Goal: Transaction & Acquisition: Purchase product/service

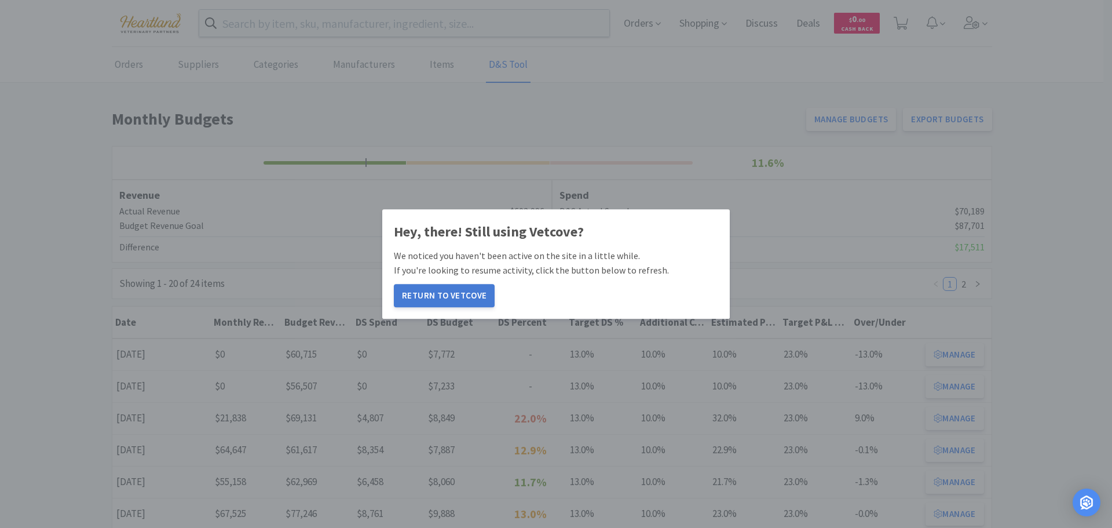
click at [448, 297] on button "Return to Vetcove" at bounding box center [444, 295] width 101 height 23
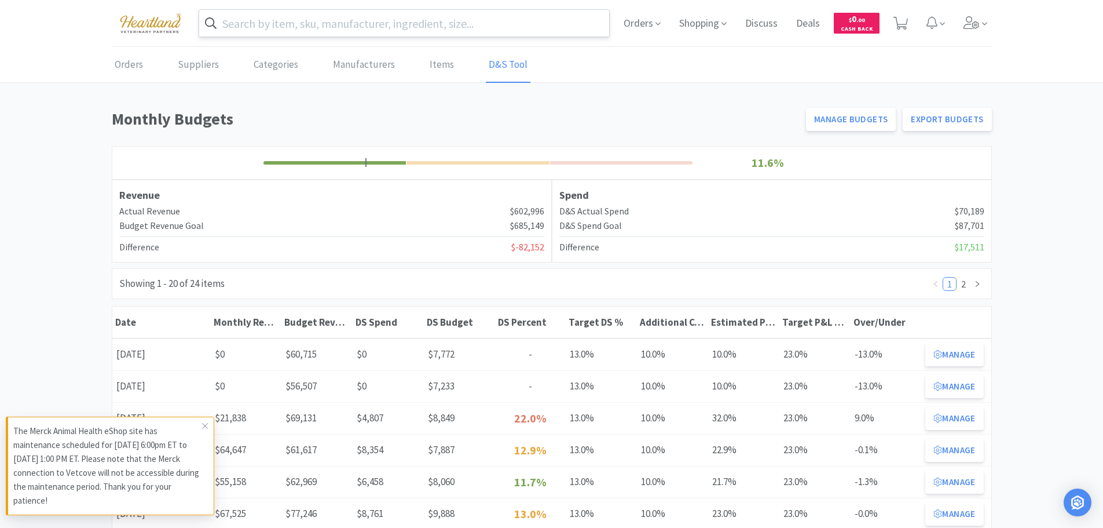
click at [341, 25] on input "text" at bounding box center [404, 23] width 411 height 27
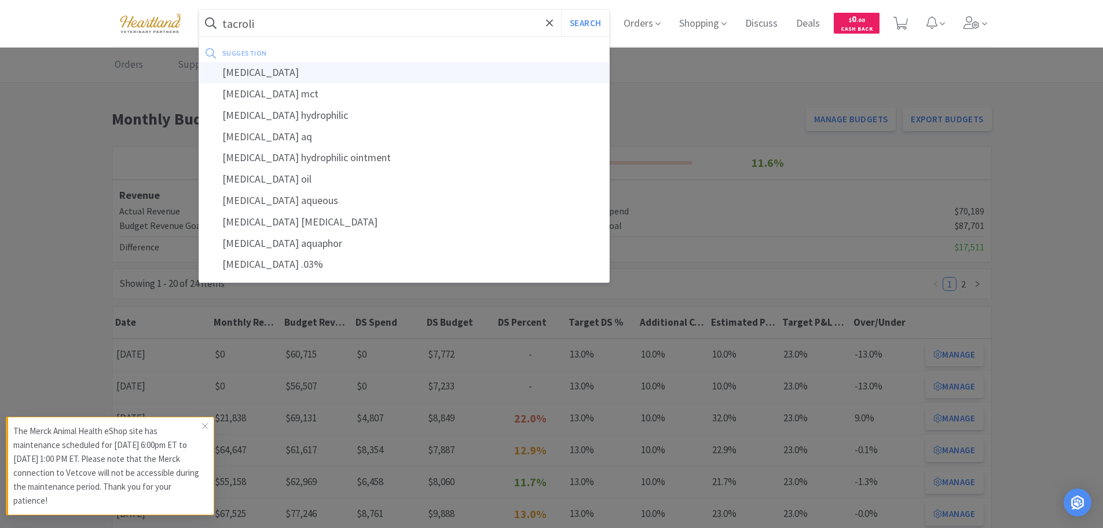
click at [265, 75] on div "tacrolimus" at bounding box center [404, 72] width 411 height 21
type input "tacrolimus"
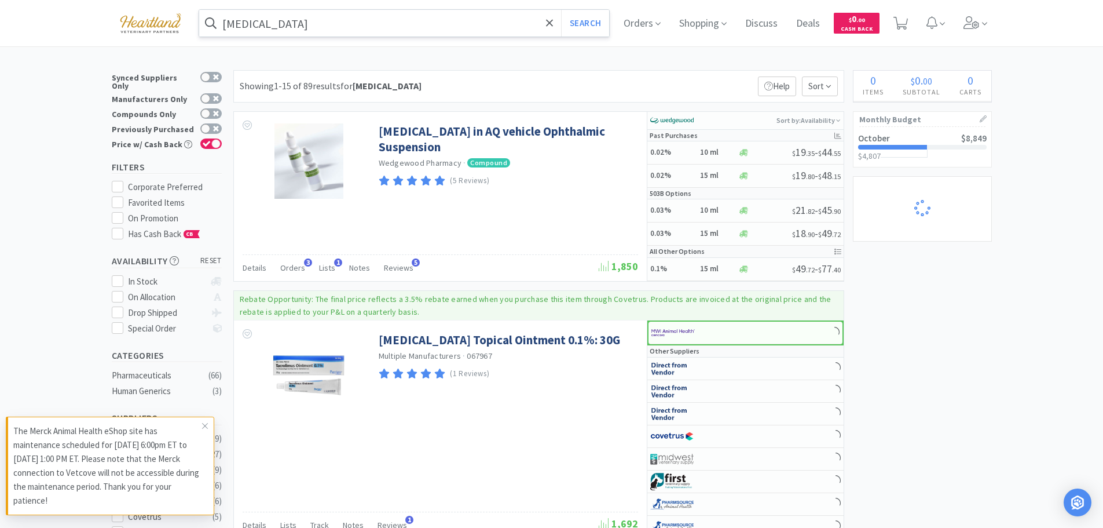
select select "1"
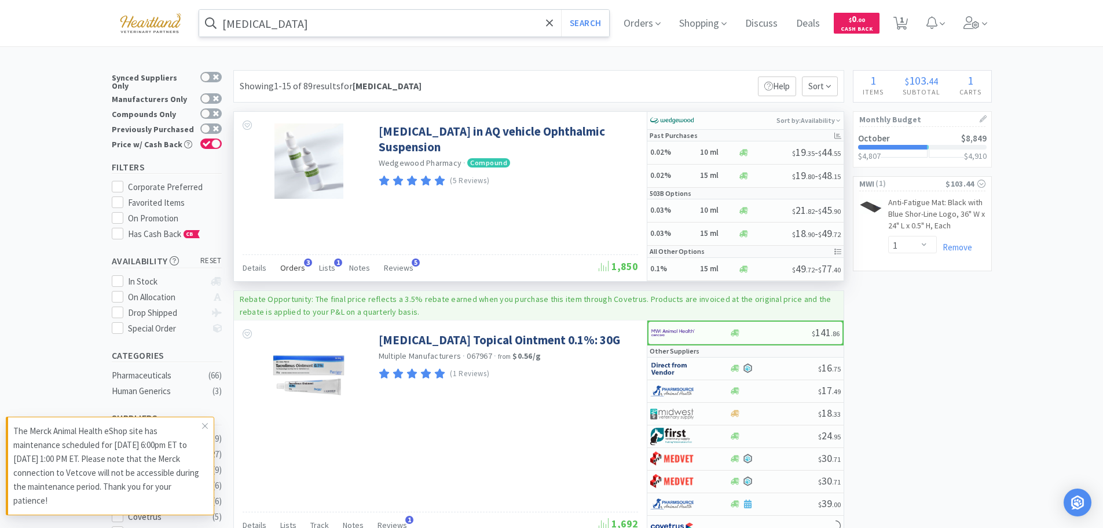
click at [298, 269] on span "Orders" at bounding box center [292, 267] width 25 height 10
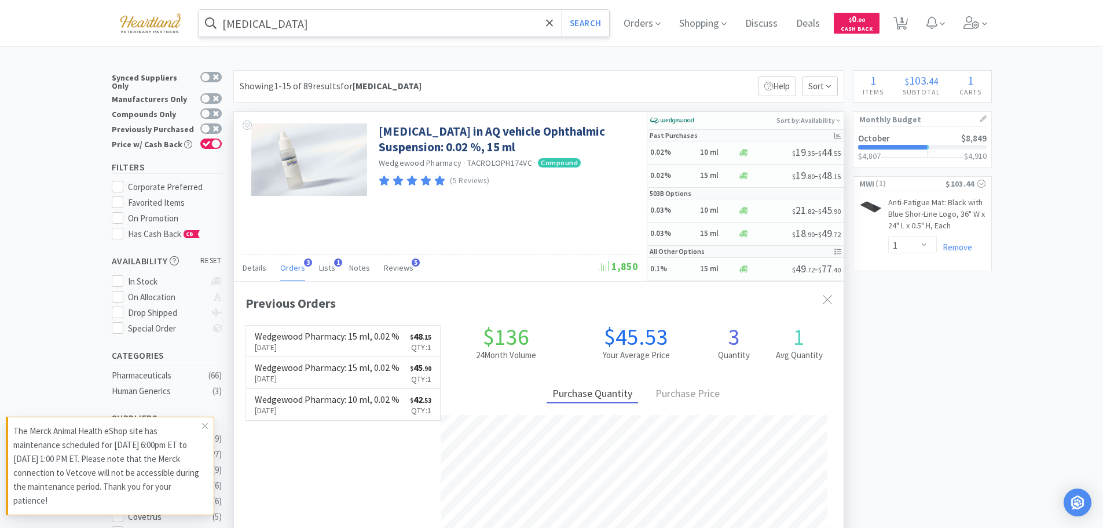
scroll to position [300, 610]
click at [687, 174] on h5 "0.02%" at bounding box center [673, 176] width 46 height 10
select select "1"
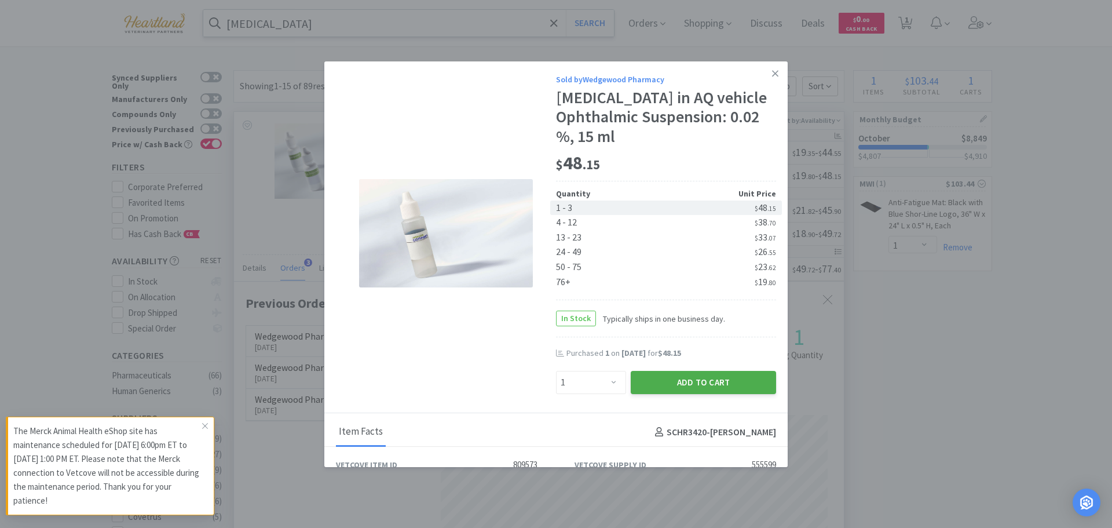
click at [703, 383] on button "Add to Cart" at bounding box center [703, 382] width 145 height 23
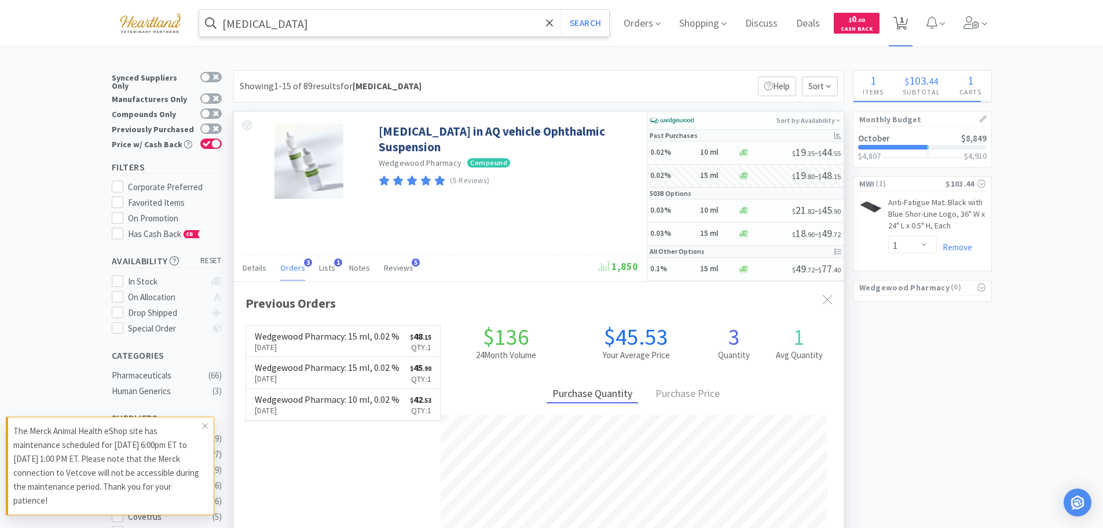
click at [908, 25] on icon at bounding box center [901, 23] width 14 height 13
select select "1"
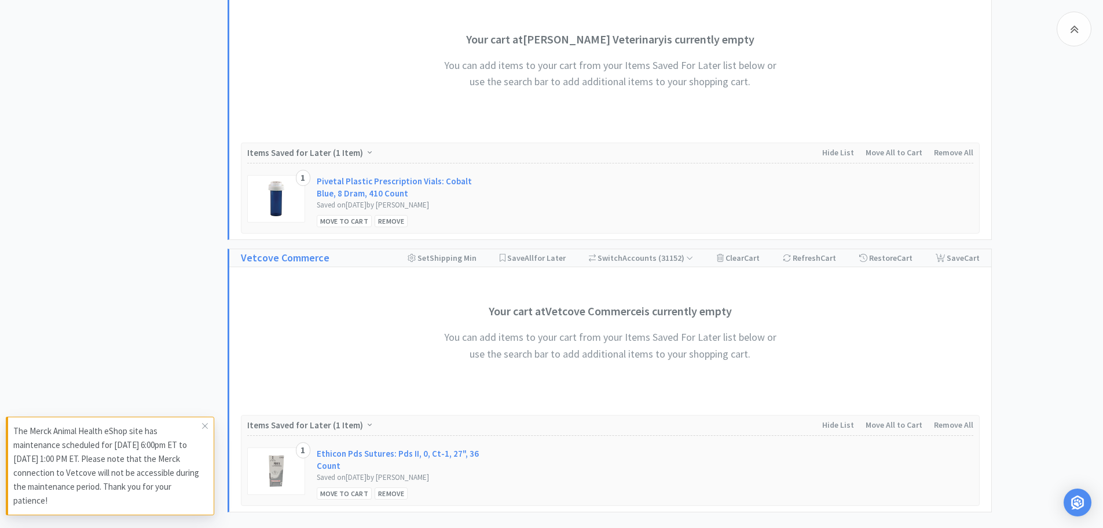
scroll to position [972, 0]
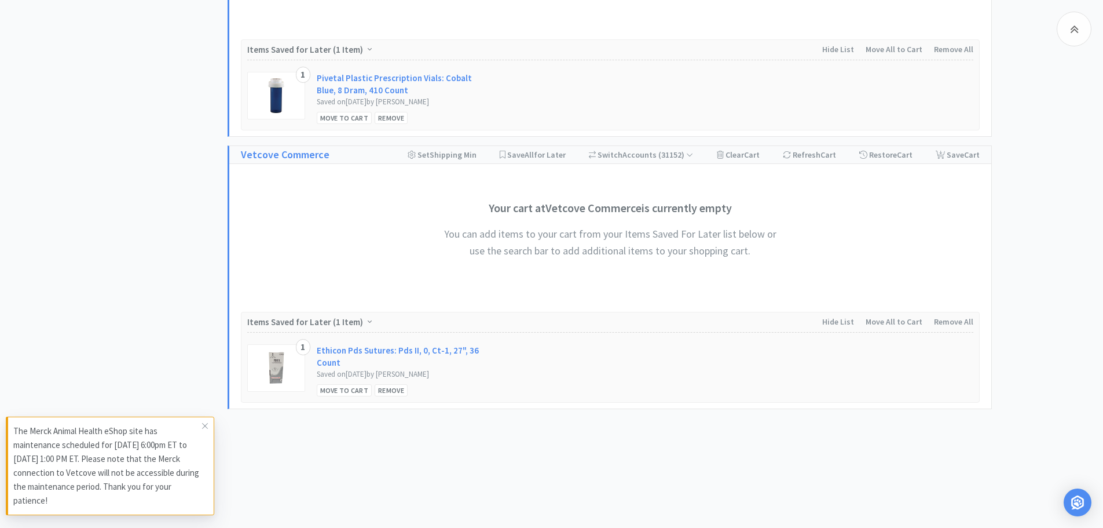
select select "1"
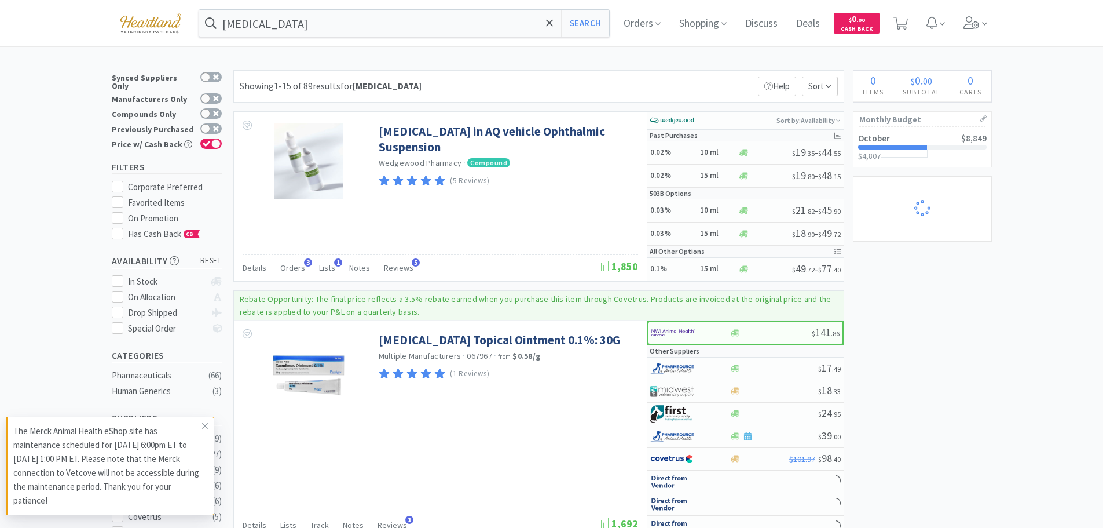
select select "1"
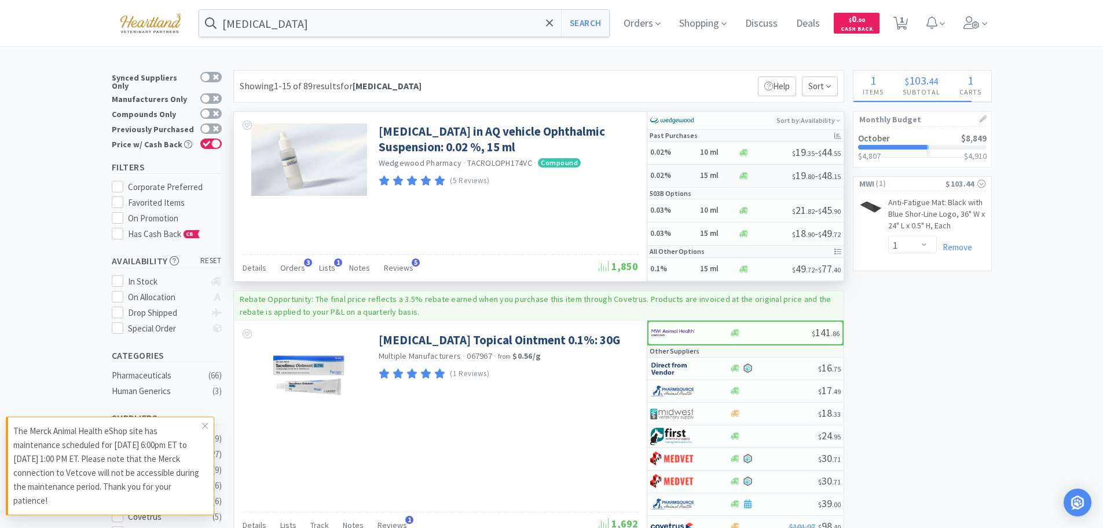
click at [690, 174] on h5 "0.02%" at bounding box center [673, 176] width 46 height 10
select select "1"
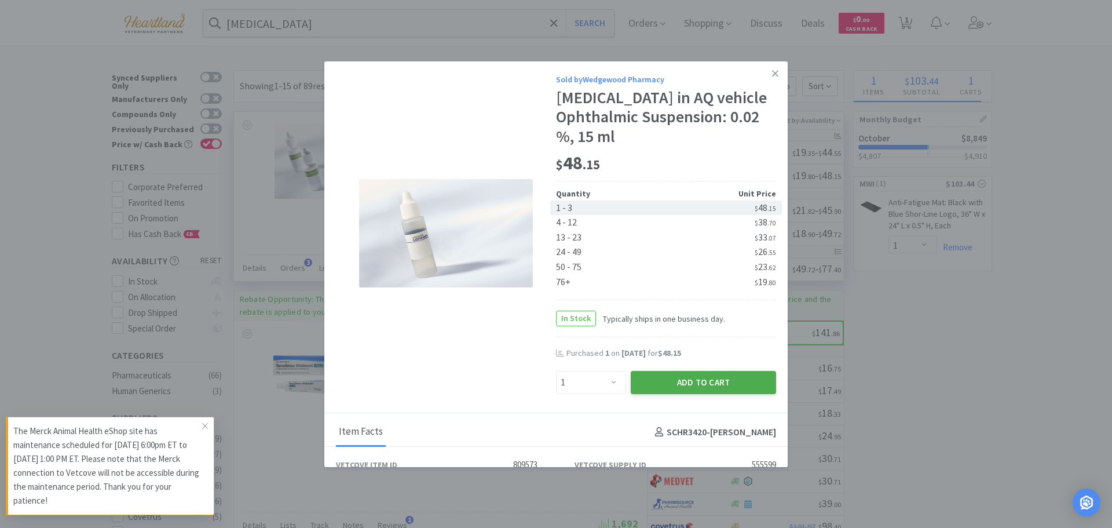
click at [700, 379] on button "Add to Cart" at bounding box center [703, 382] width 145 height 23
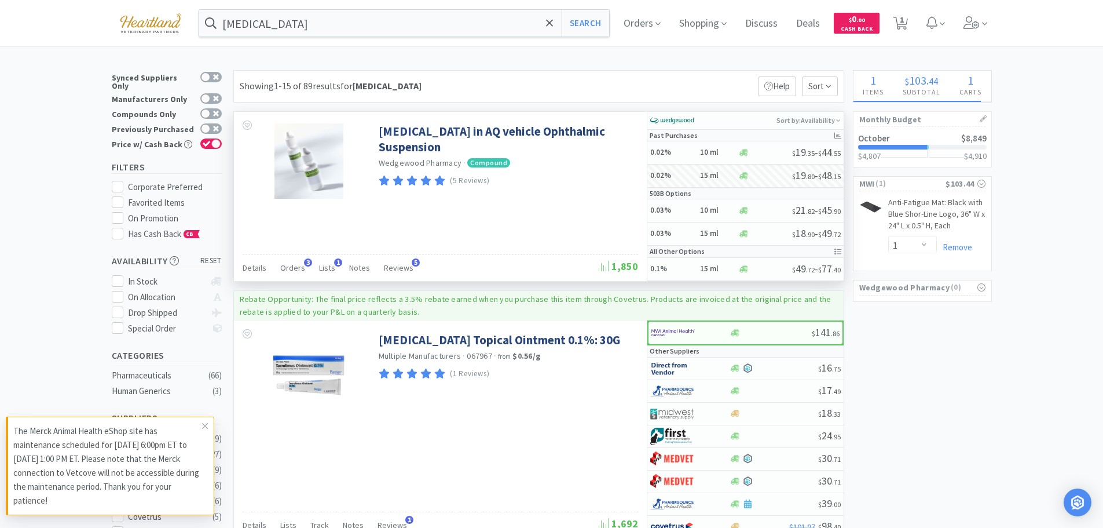
select select "1"
click at [901, 20] on icon at bounding box center [901, 23] width 14 height 13
select select "1"
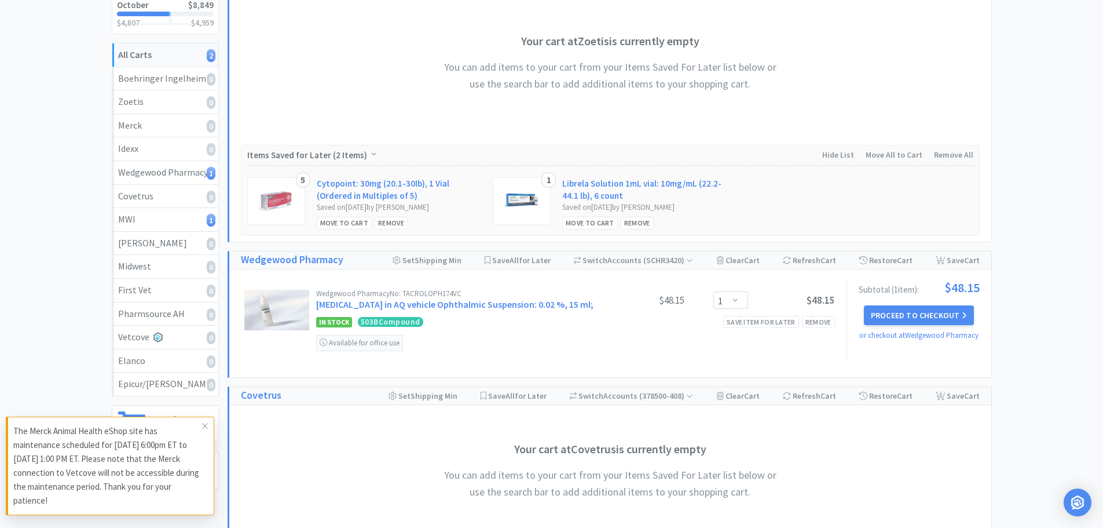
scroll to position [232, 0]
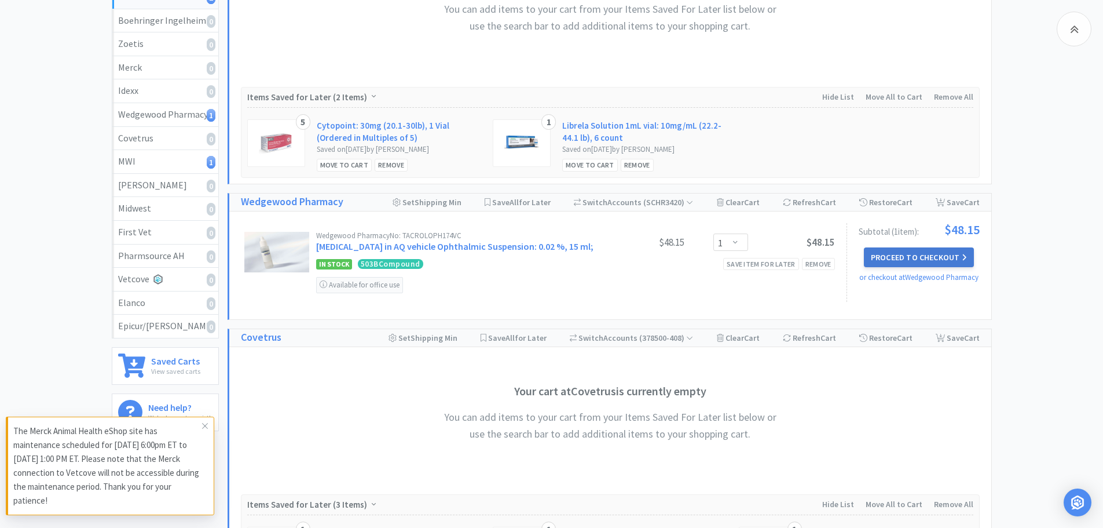
click at [883, 255] on button "Proceed to Checkout" at bounding box center [919, 257] width 110 height 20
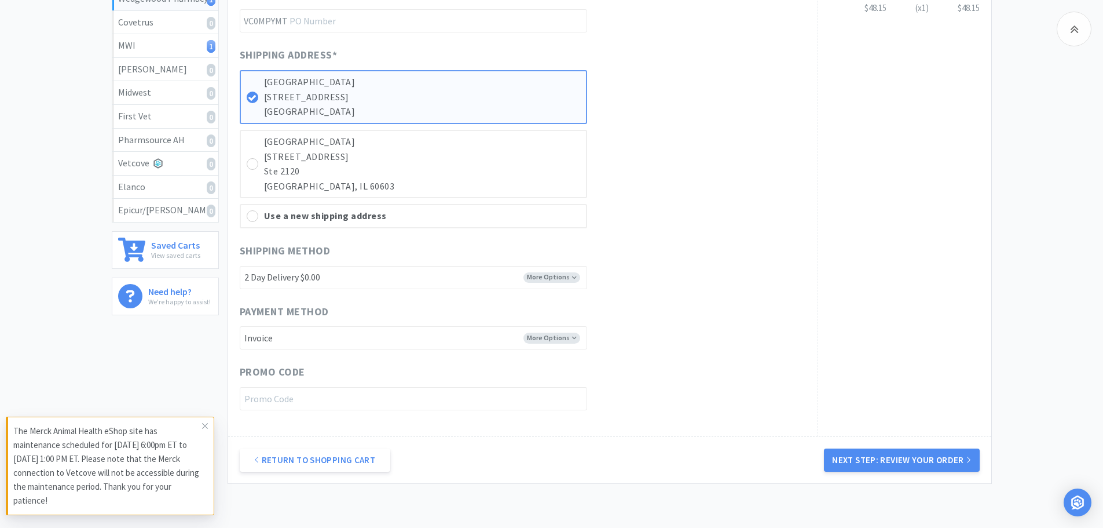
scroll to position [405, 0]
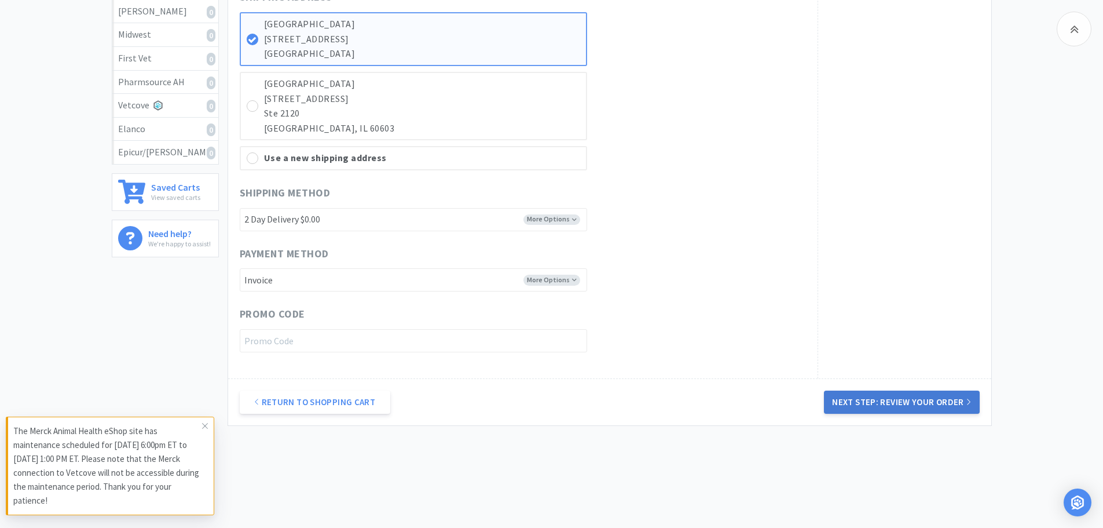
click at [892, 397] on button "Next Step: Review Your Order" at bounding box center [901, 401] width 155 height 23
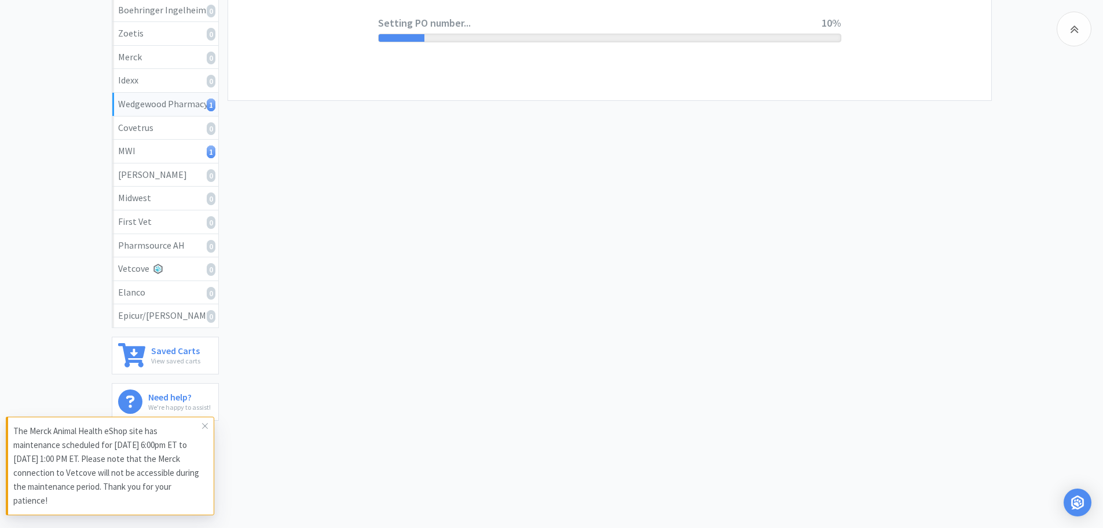
scroll to position [0, 0]
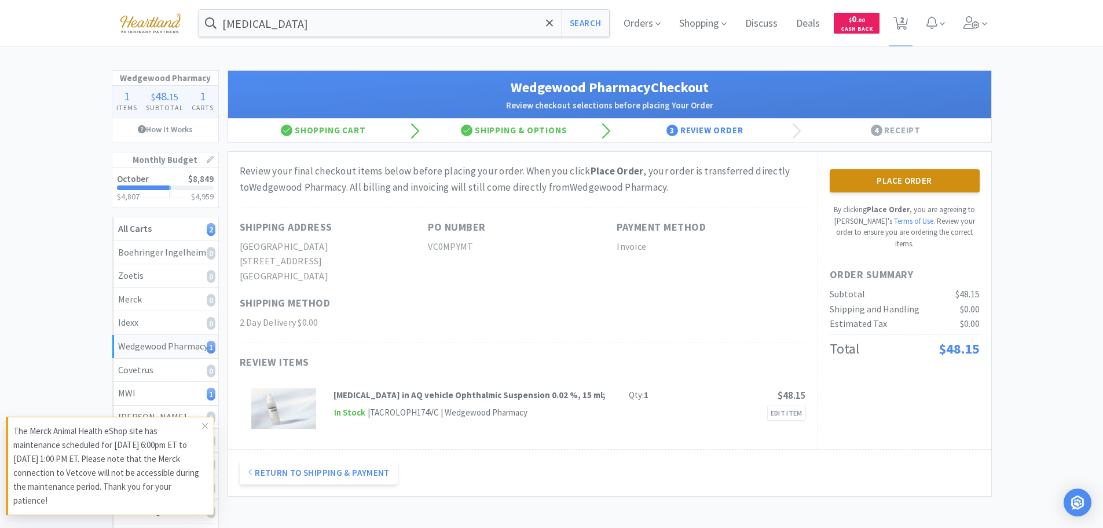
click at [902, 173] on button "Place Order" at bounding box center [905, 180] width 150 height 23
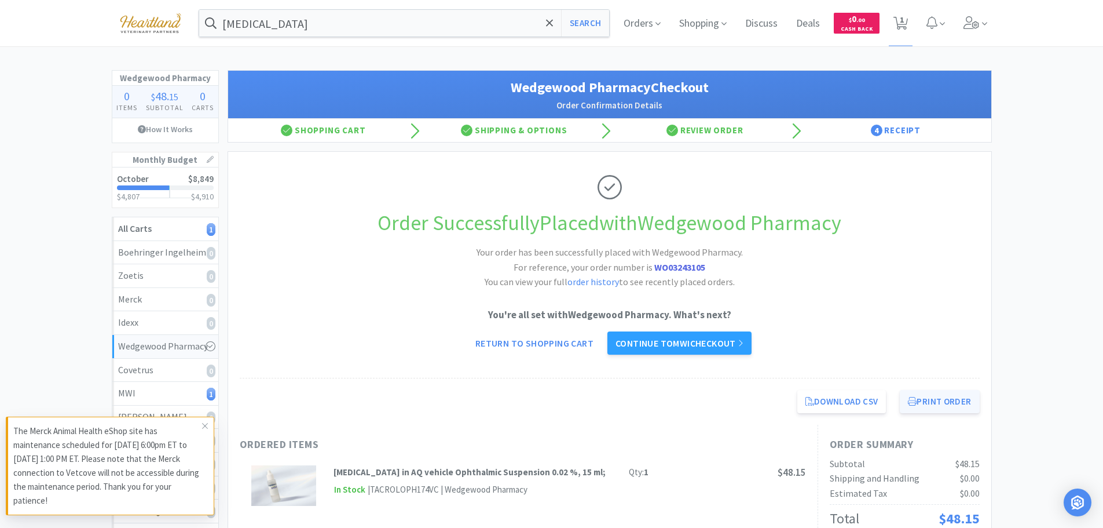
click at [939, 405] on button "Print Order" at bounding box center [939, 401] width 79 height 23
click at [522, 346] on link "Return to Shopping Cart" at bounding box center [534, 342] width 134 height 23
select select "1"
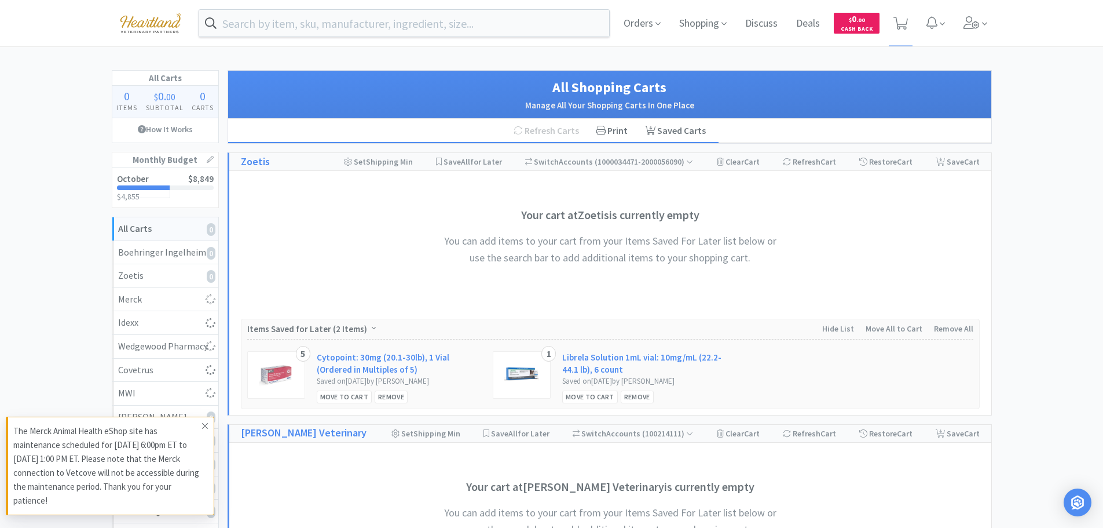
click at [206, 427] on icon at bounding box center [205, 426] width 6 height 6
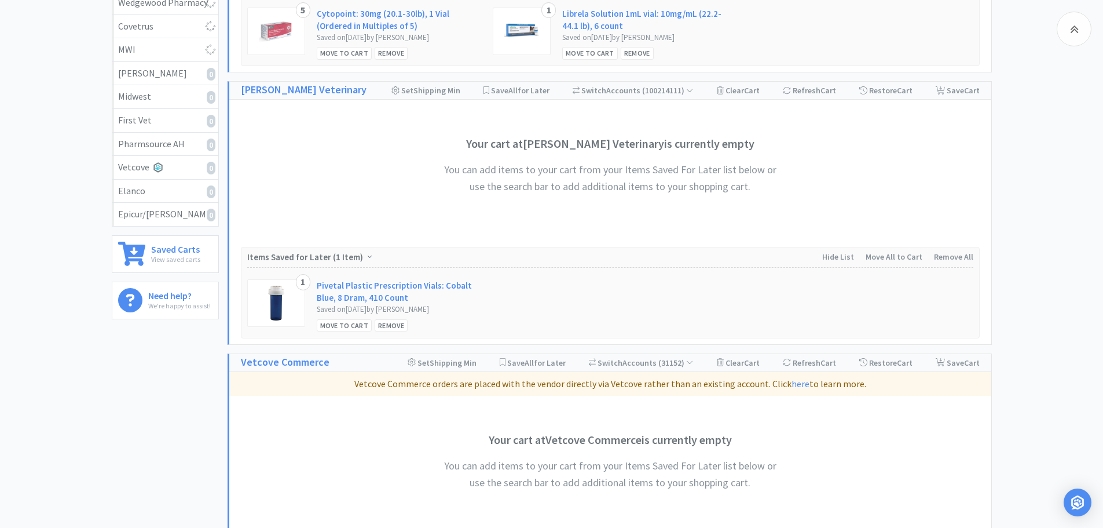
scroll to position [228, 0]
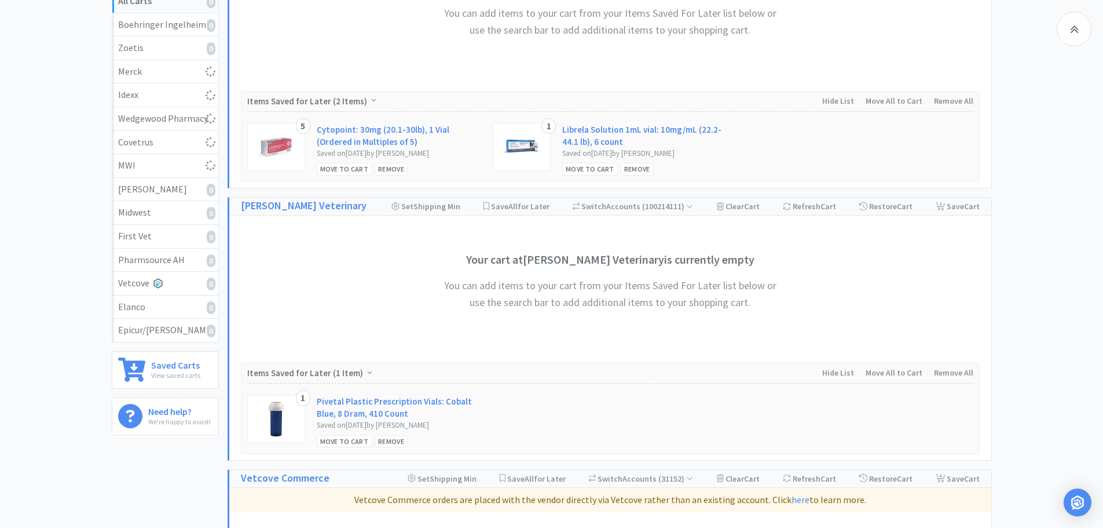
select select "1"
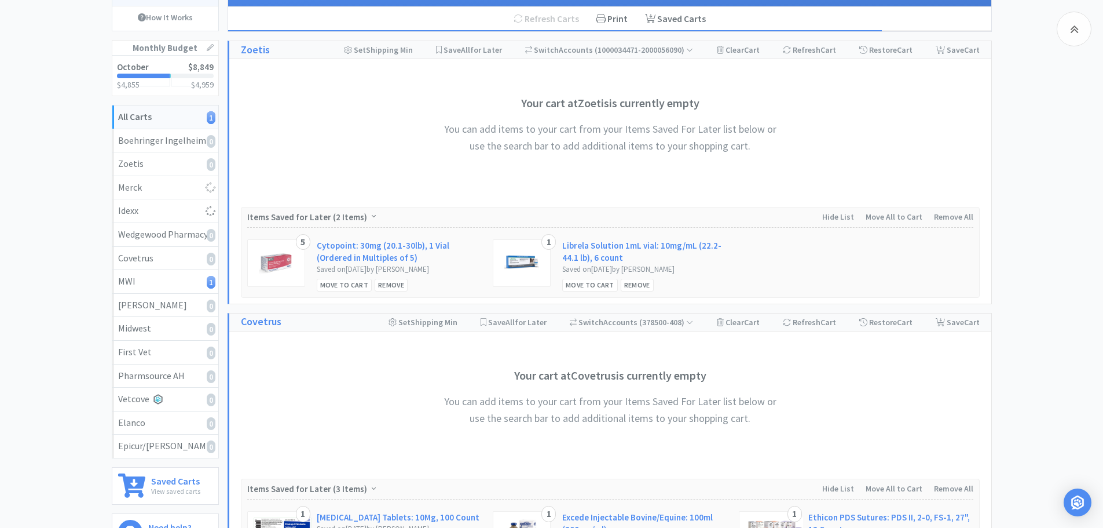
scroll to position [401, 0]
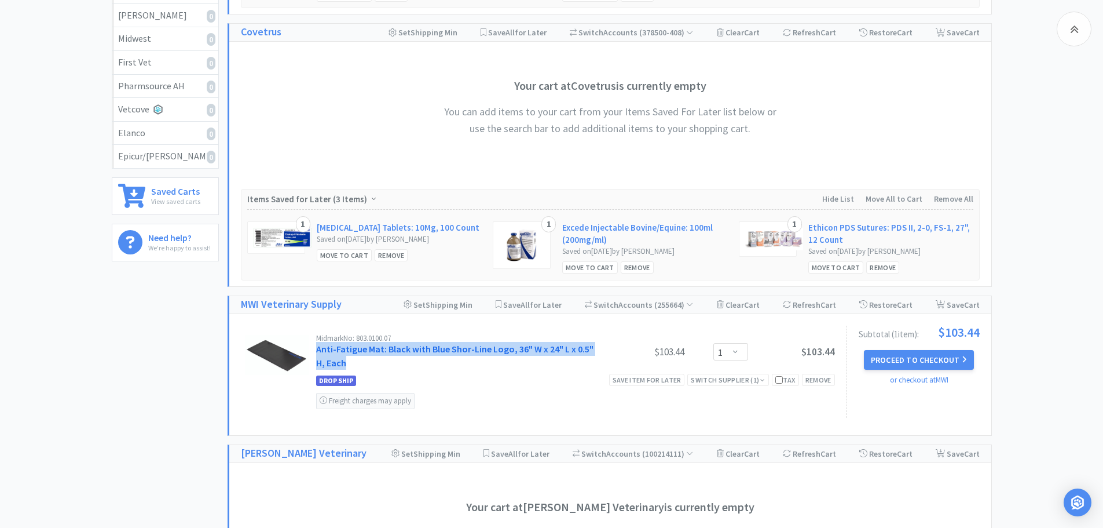
drag, startPoint x: 350, startPoint y: 364, endPoint x: 318, endPoint y: 347, distance: 36.0
click at [318, 347] on div "Midmark No: 803.0100.07 Anti-Fatigue Mat: Black with Blue Shor-Line Logo, 36" W…" at bounding box center [456, 351] width 281 height 35
copy link "Anti-Fatigue Mat: Black with Blue Shor-Line Logo, 36" W x 24" L x 0.5" H, Each"
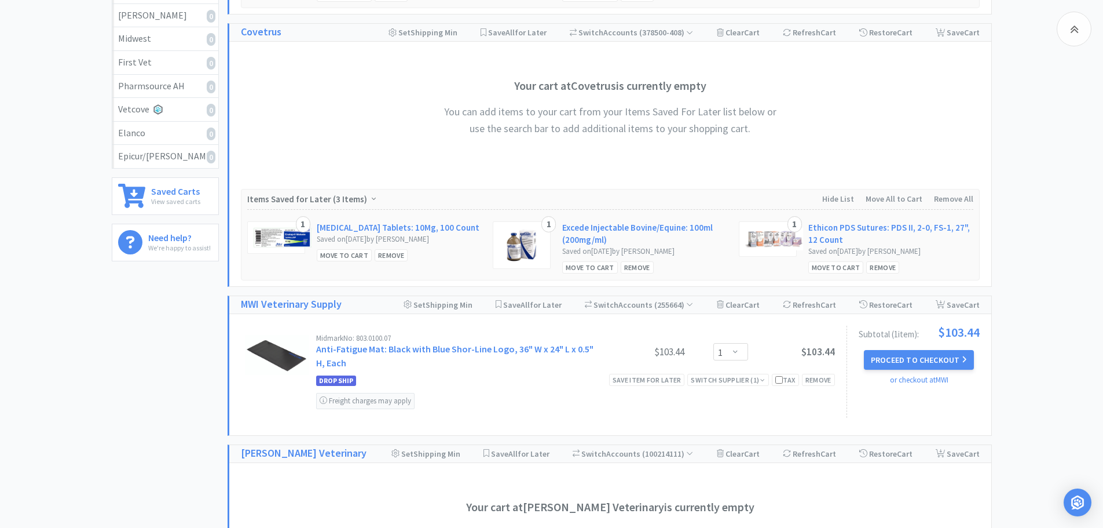
drag, startPoint x: 452, startPoint y: 397, endPoint x: 478, endPoint y: 394, distance: 26.2
click at [452, 397] on div "Freight charges may apply" at bounding box center [575, 398] width 519 height 22
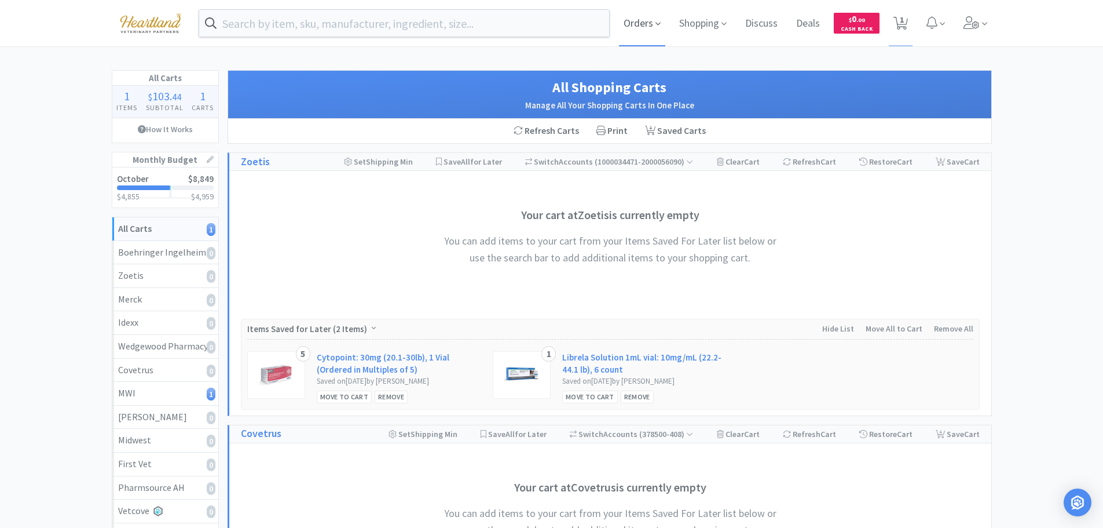
click at [658, 20] on icon at bounding box center [658, 24] width 5 height 10
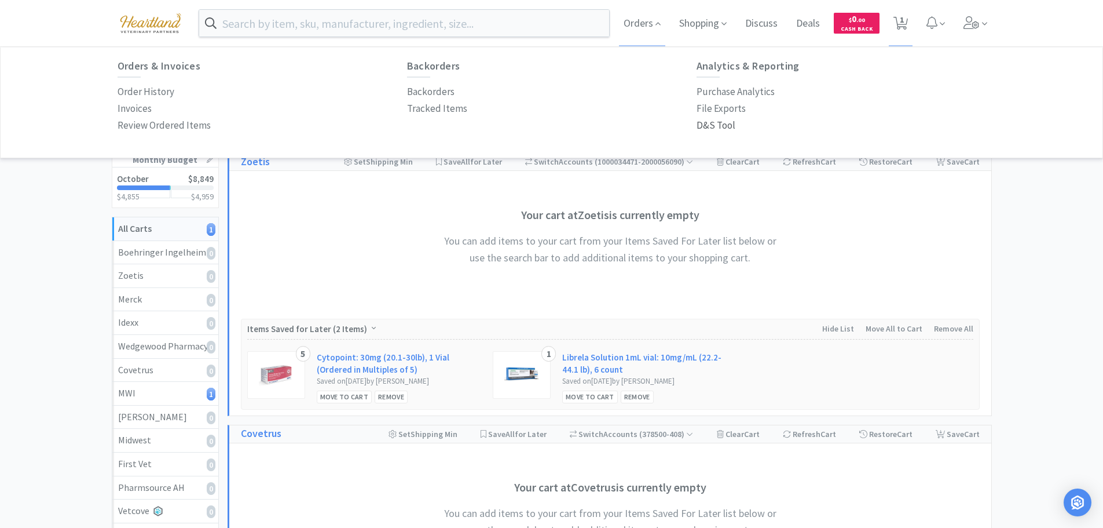
click at [722, 127] on p "D&S Tool" at bounding box center [716, 126] width 39 height 16
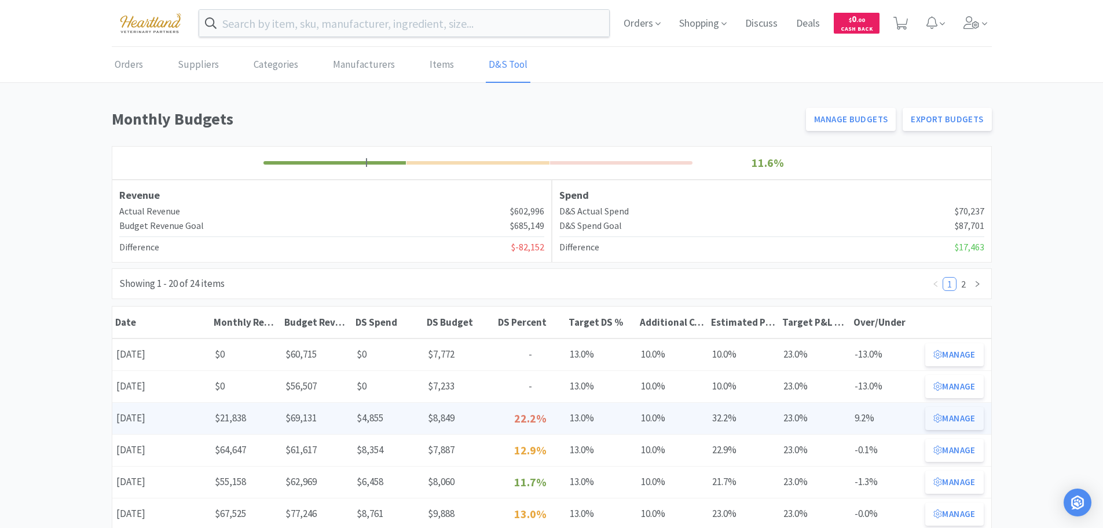
click at [944, 414] on button "Manage" at bounding box center [954, 418] width 58 height 23
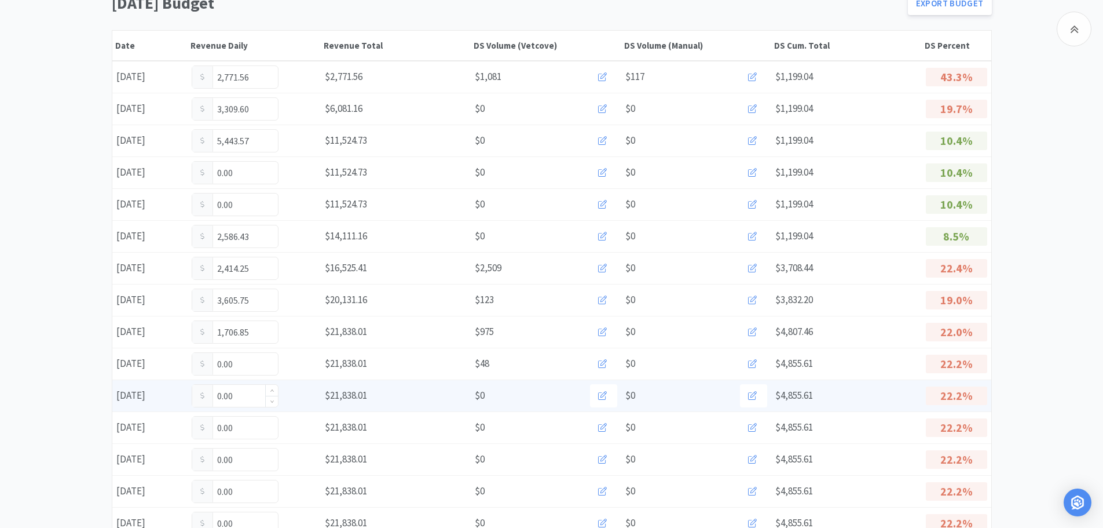
scroll to position [232, 0]
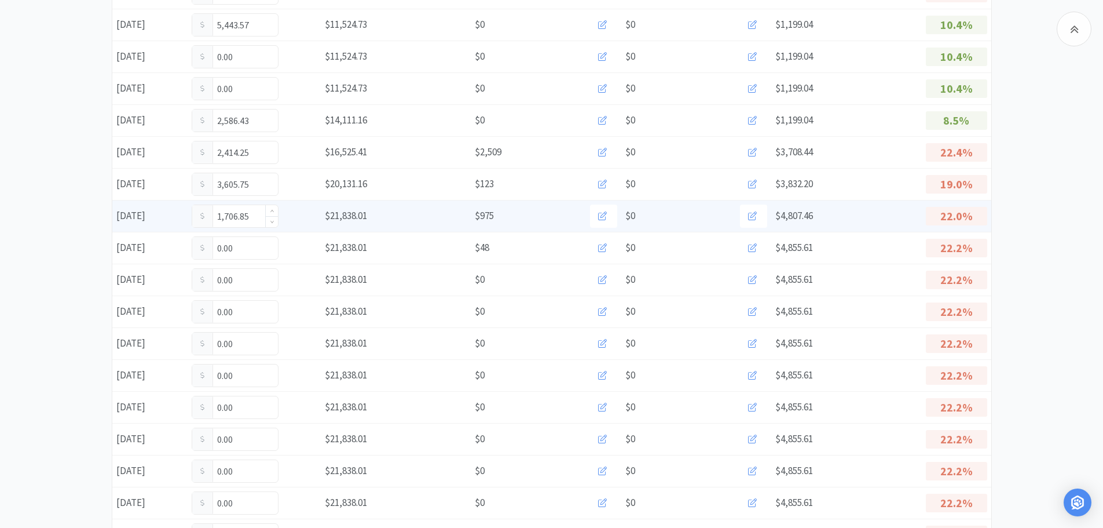
click at [259, 218] on input "1,706.85" at bounding box center [235, 216] width 86 height 22
type input "1"
type input "2,455.16"
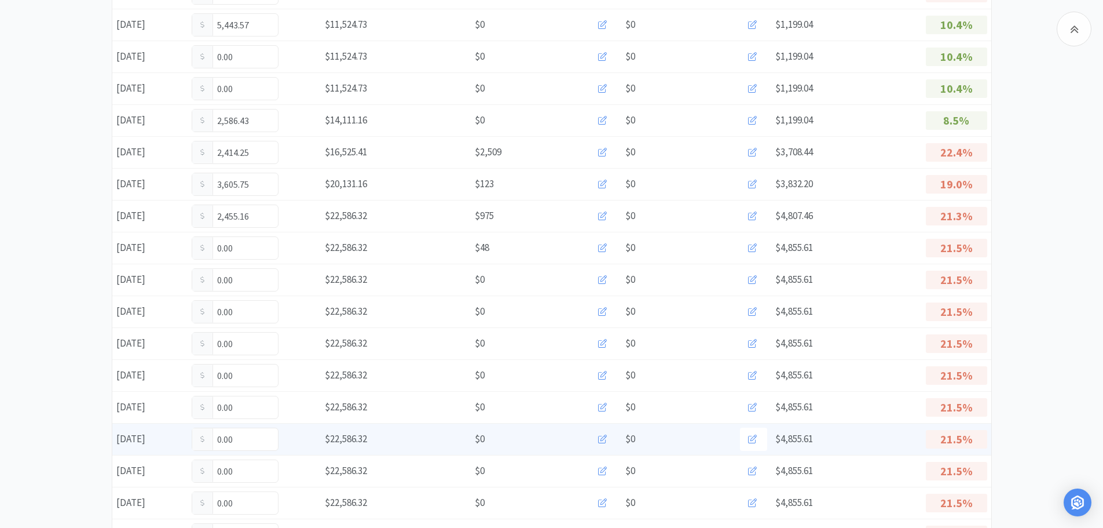
scroll to position [0, 0]
